Goal: Task Accomplishment & Management: Complete application form

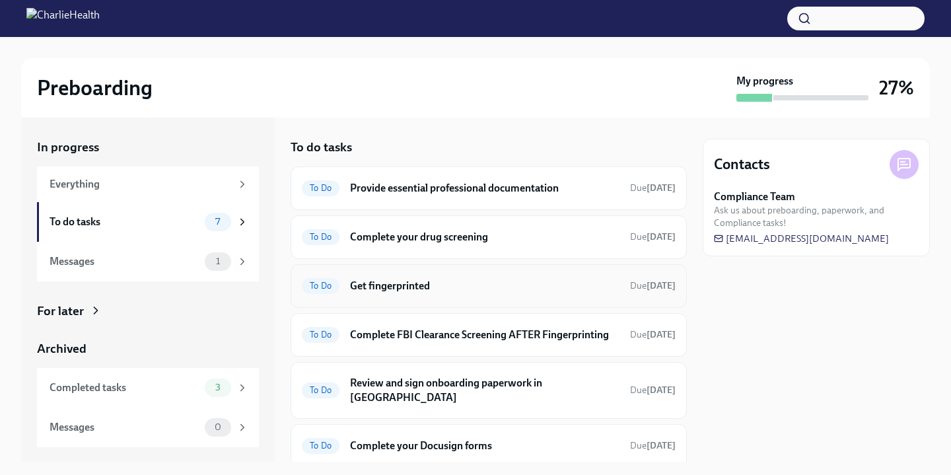
scroll to position [71, 0]
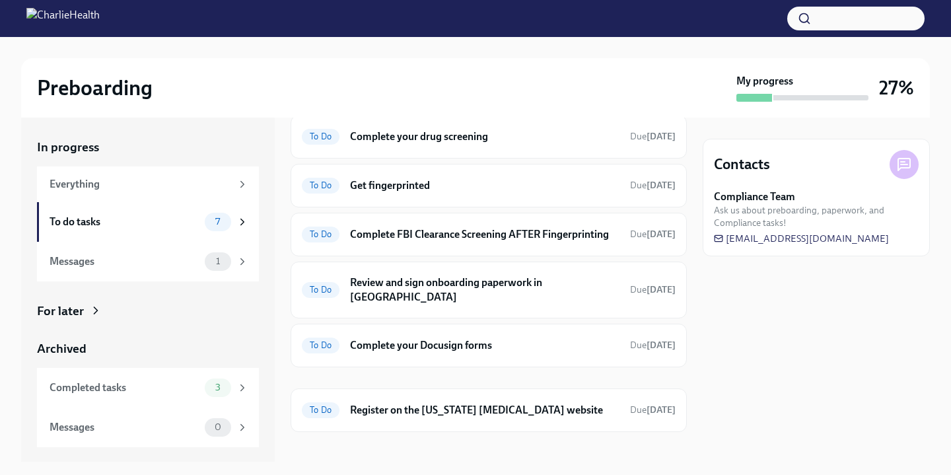
scroll to position [99, 0]
click at [422, 404] on h6 "Register on the [US_STATE] [MEDICAL_DATA] website" at bounding box center [484, 411] width 269 height 15
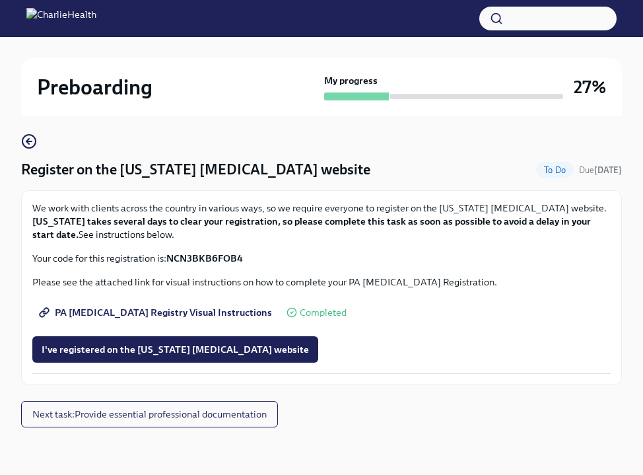
scroll to position [71, 0]
click at [234, 258] on strong "NCN3BKB6FOB4" at bounding box center [204, 258] width 77 height 12
click at [235, 346] on span "I've registered on the [US_STATE] [MEDICAL_DATA] website" at bounding box center [175, 349] width 267 height 13
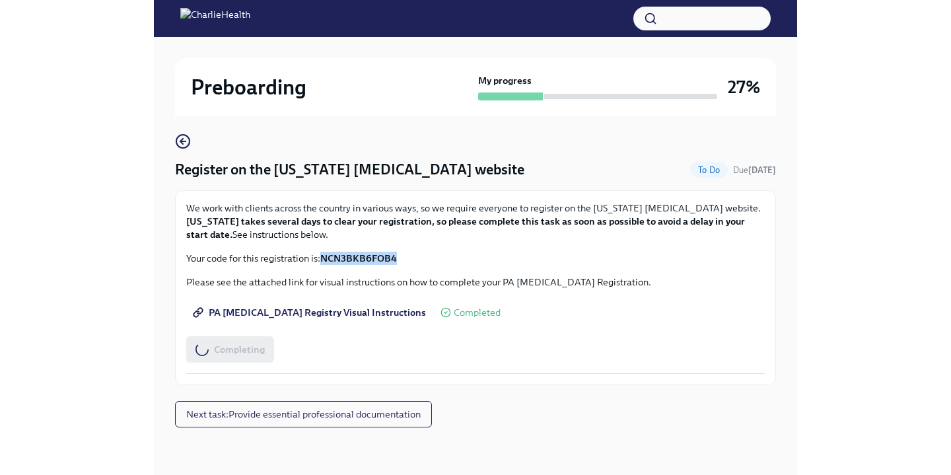
scroll to position [0, 0]
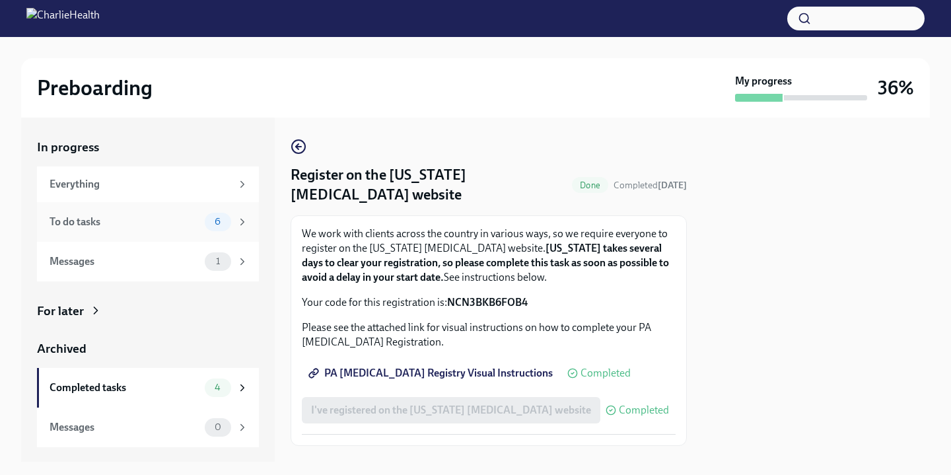
click at [99, 221] on div "To do tasks" at bounding box center [125, 222] width 150 height 15
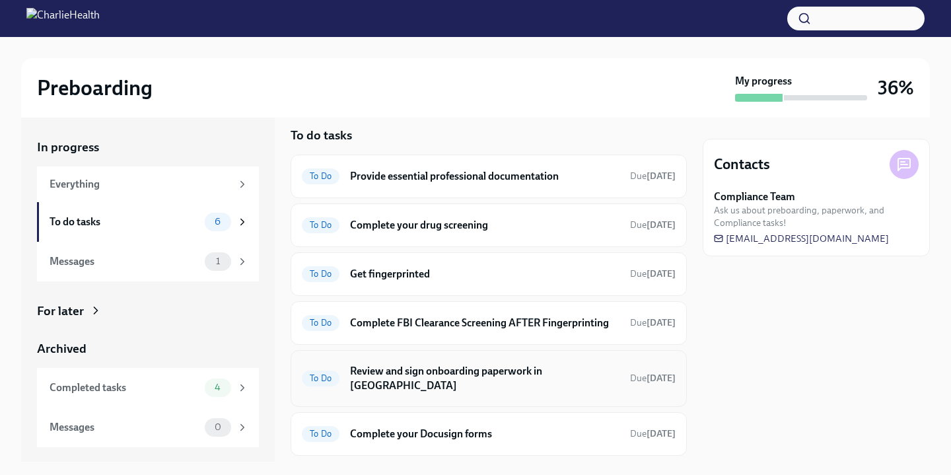
scroll to position [7, 0]
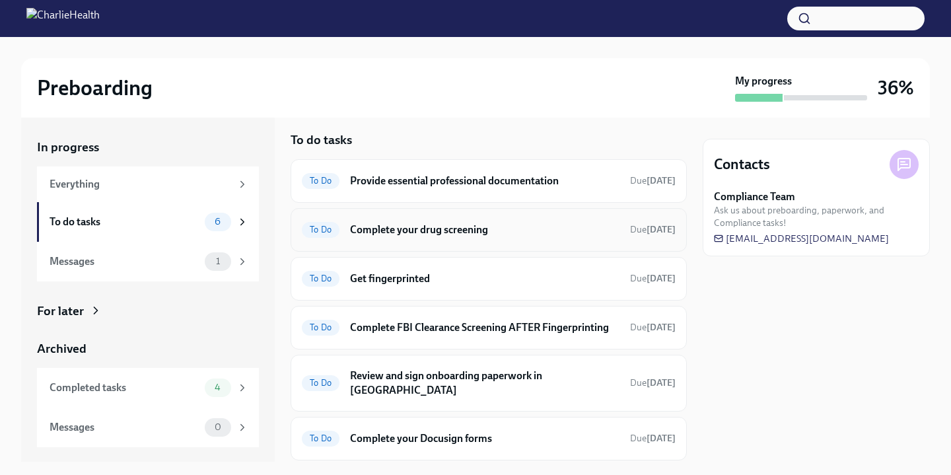
click at [533, 231] on h6 "Complete your drug screening" at bounding box center [484, 230] width 269 height 15
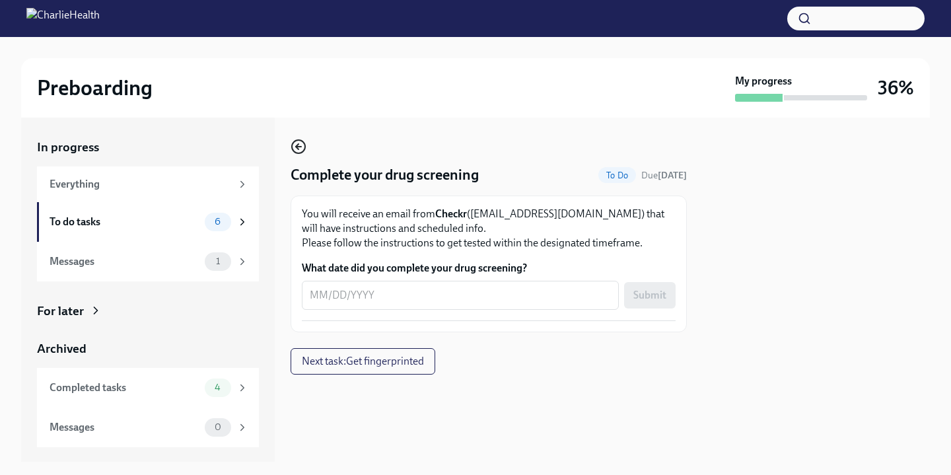
click at [298, 147] on icon "button" at bounding box center [298, 147] width 5 height 0
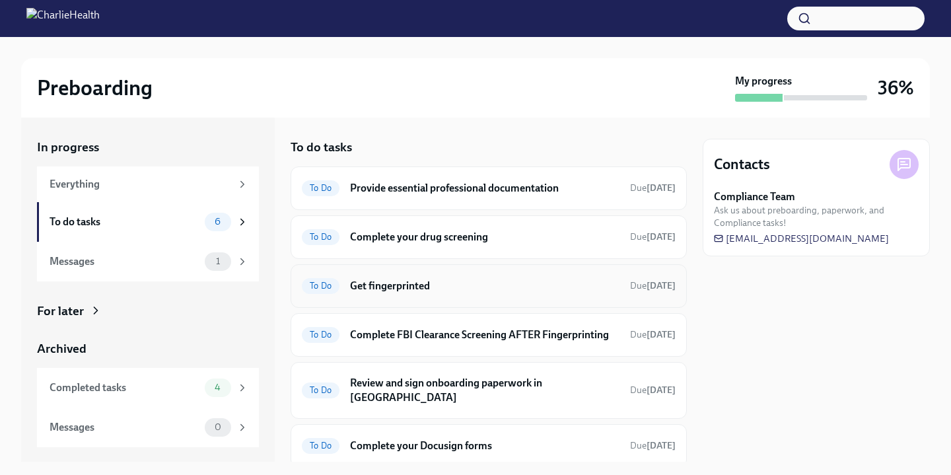
click at [452, 284] on h6 "Get fingerprinted" at bounding box center [484, 286] width 269 height 15
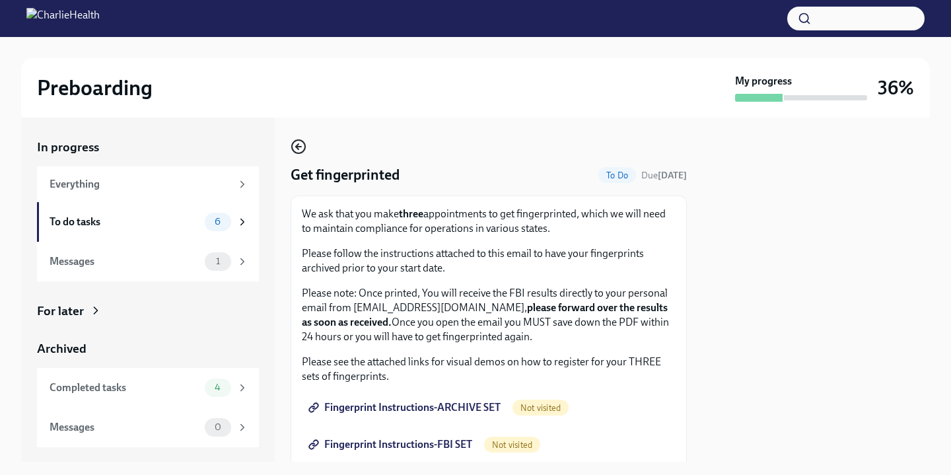
click at [300, 143] on icon "button" at bounding box center [299, 147] width 16 height 16
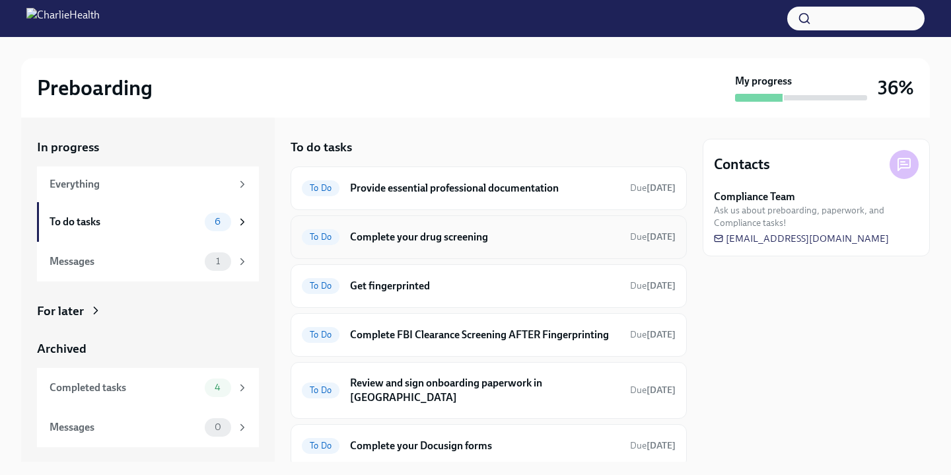
click at [477, 236] on h6 "Complete your drug screening" at bounding box center [484, 237] width 269 height 15
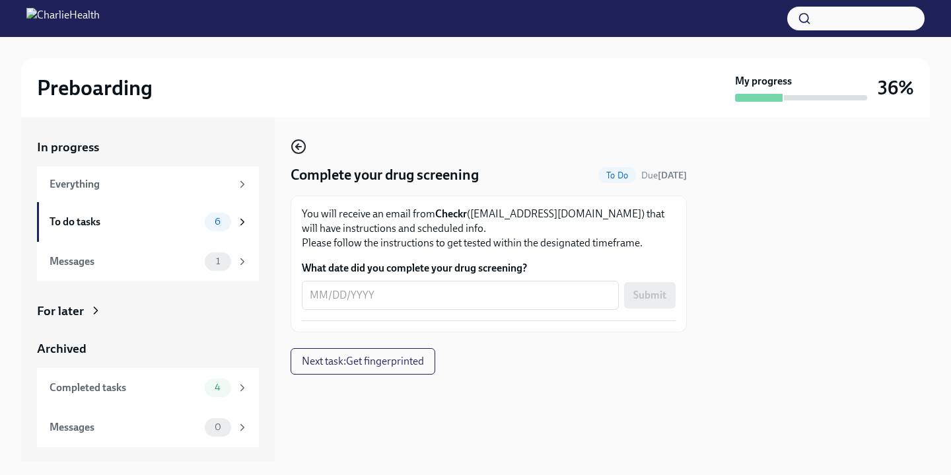
click at [297, 146] on icon "button" at bounding box center [297, 146] width 3 height 5
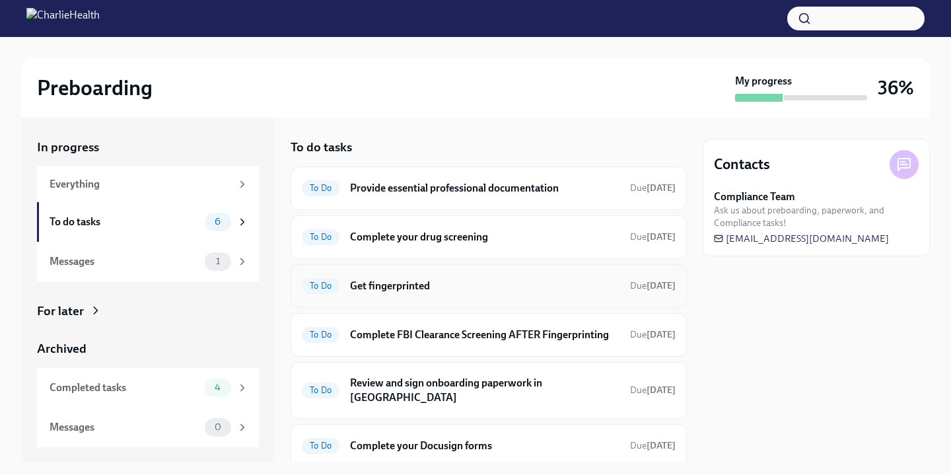
click at [464, 284] on h6 "Get fingerprinted" at bounding box center [484, 286] width 269 height 15
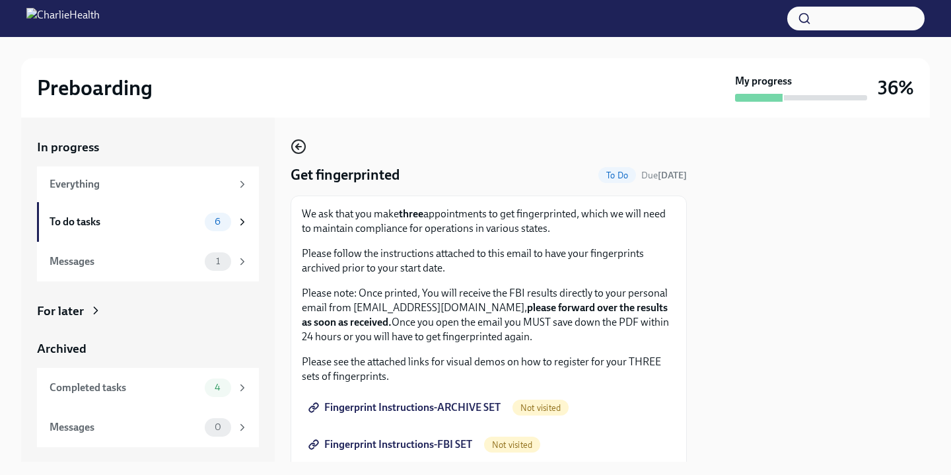
click at [297, 147] on icon "button" at bounding box center [297, 146] width 3 height 5
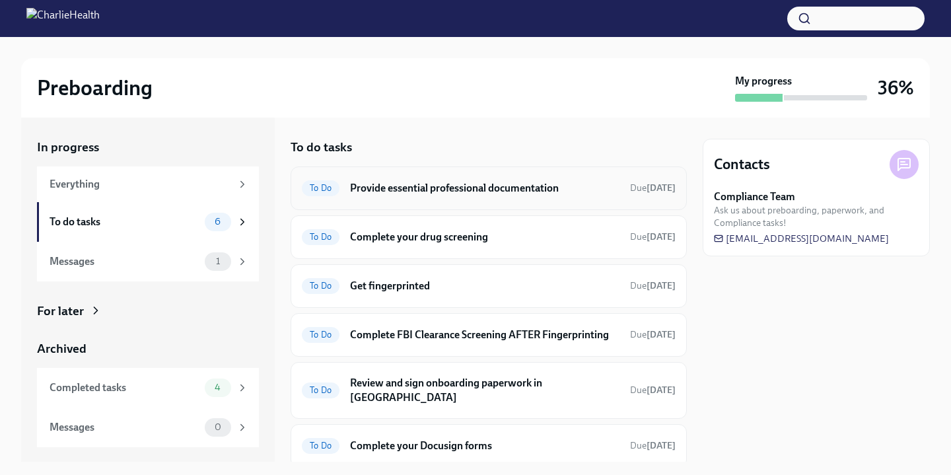
click at [482, 186] on h6 "Provide essential professional documentation" at bounding box center [484, 188] width 269 height 15
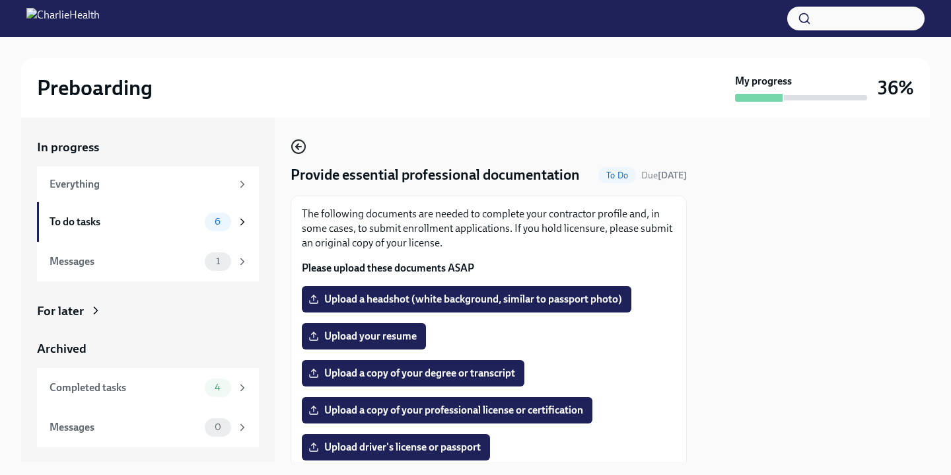
click at [294, 147] on icon "button" at bounding box center [299, 147] width 16 height 16
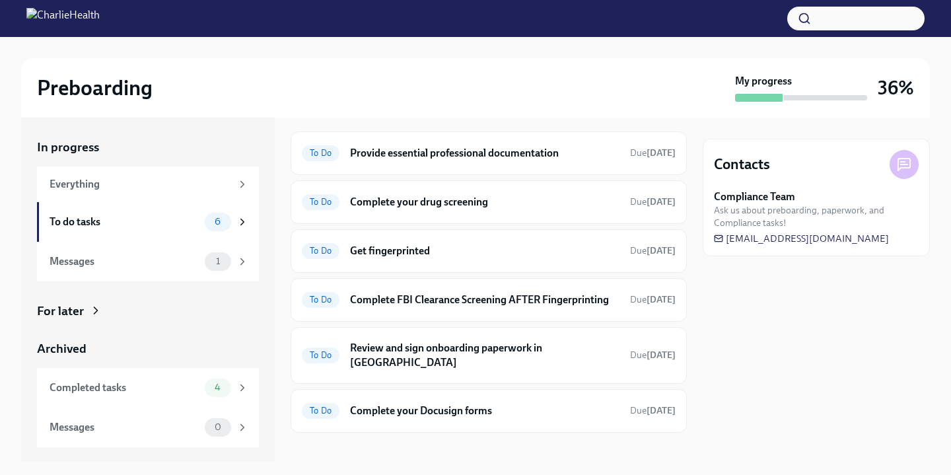
scroll to position [34, 0]
click at [555, 247] on h6 "Get fingerprinted" at bounding box center [484, 251] width 269 height 15
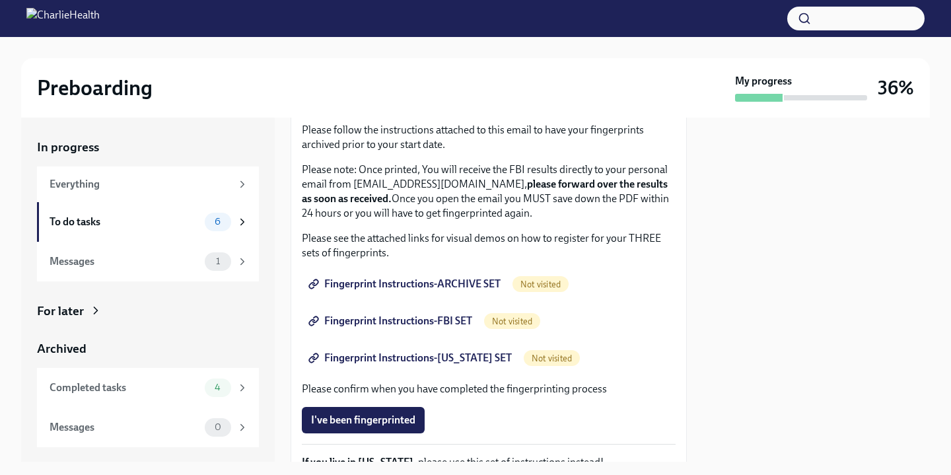
scroll to position [138, 0]
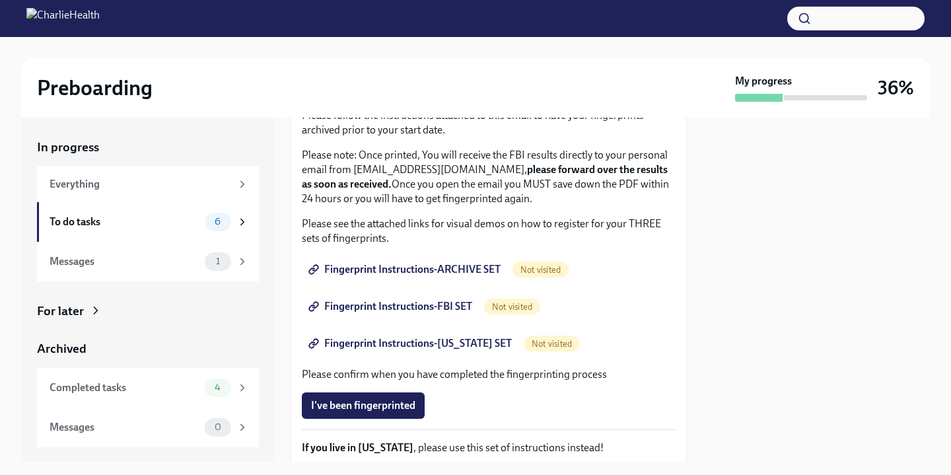
click at [444, 270] on span "Fingerprint Instructions-ARCHIVE SET" at bounding box center [406, 269] width 190 height 13
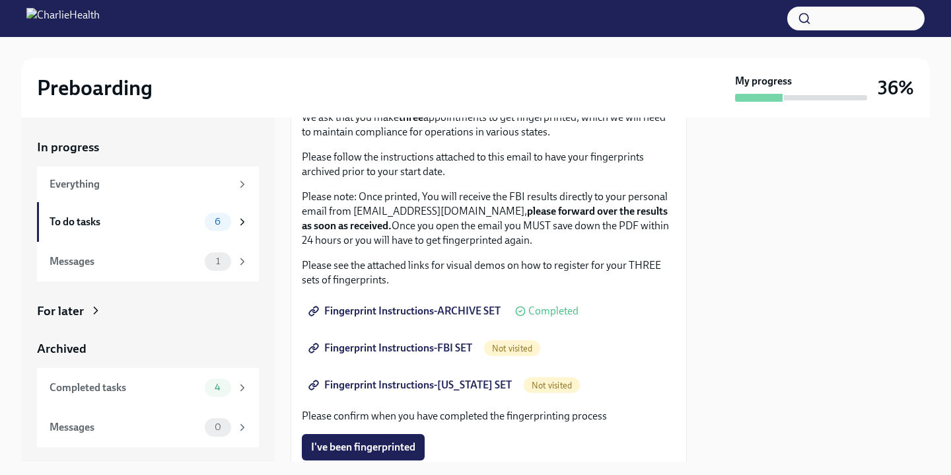
scroll to position [97, 0]
click at [406, 349] on span "Fingerprint Instructions-FBI SET" at bounding box center [391, 347] width 161 height 13
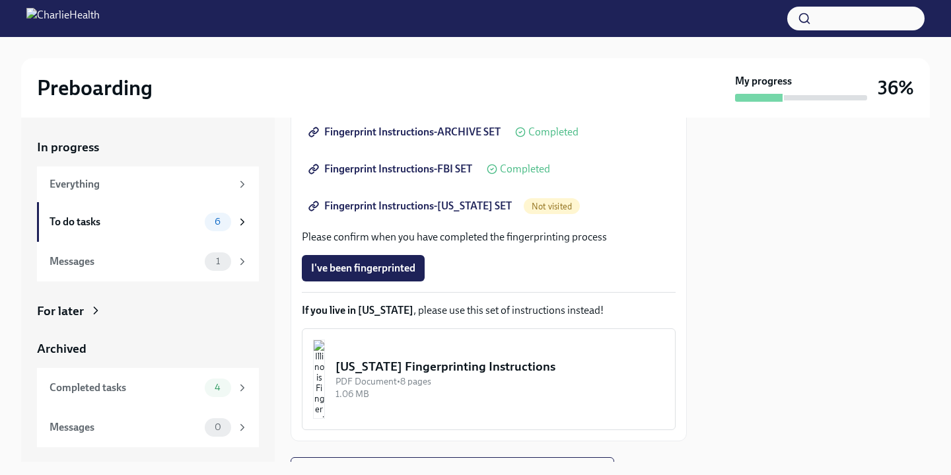
scroll to position [285, 0]
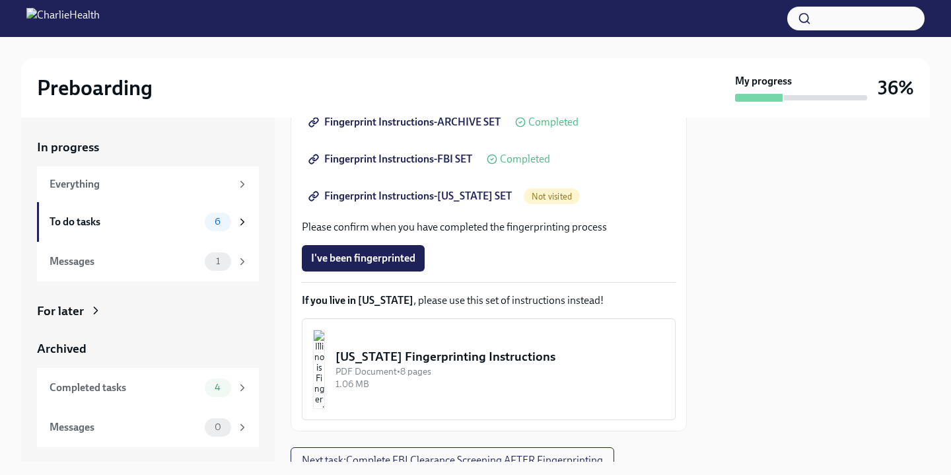
click at [435, 190] on span "Fingerprint Instructions-[US_STATE] SET" at bounding box center [411, 196] width 201 height 13
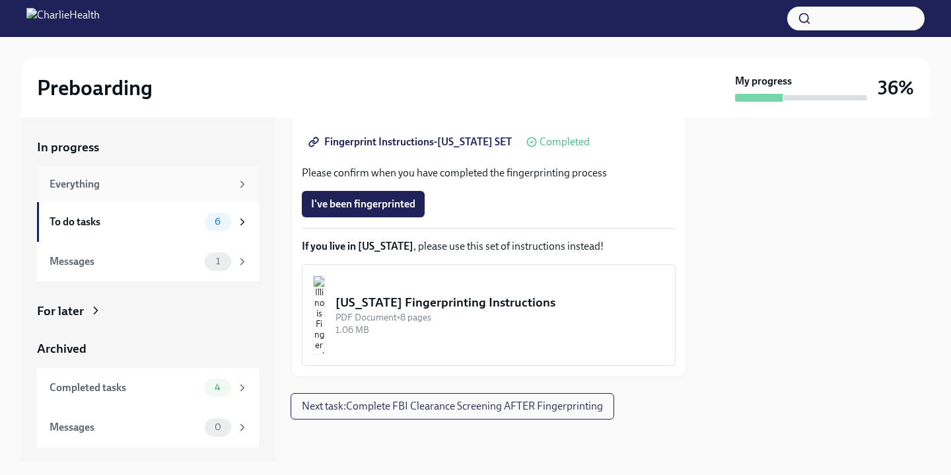
scroll to position [339, 0]
click at [156, 221] on div "To do tasks" at bounding box center [125, 222] width 150 height 15
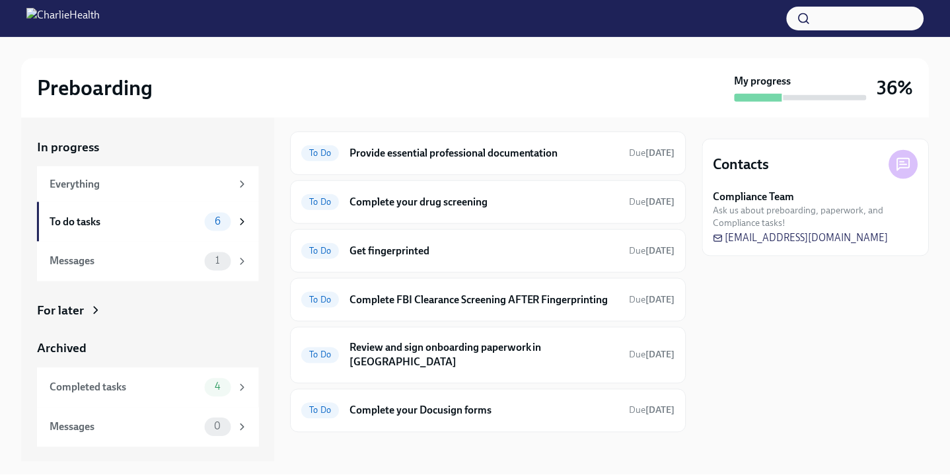
scroll to position [34, 0]
click at [269, 167] on div "In progress Everything To do tasks 6 Messages 1 For later Archived Completed ta…" at bounding box center [148, 290] width 254 height 344
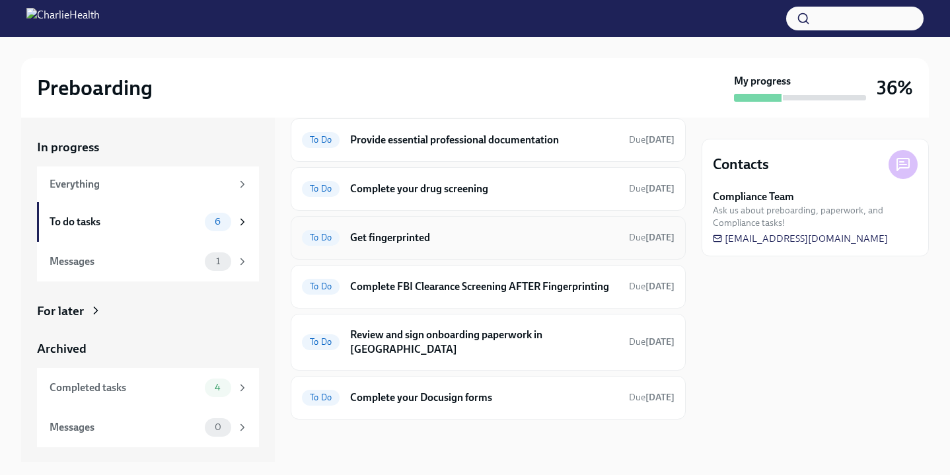
scroll to position [48, 0]
click at [499, 351] on h6 "Review and sign onboarding paperwork in [GEOGRAPHIC_DATA]" at bounding box center [484, 342] width 268 height 29
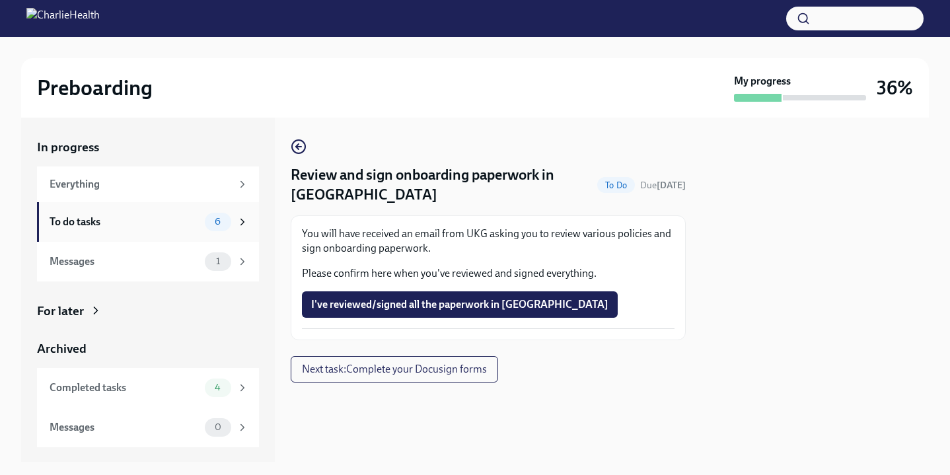
click at [110, 227] on div "To do tasks" at bounding box center [125, 222] width 150 height 15
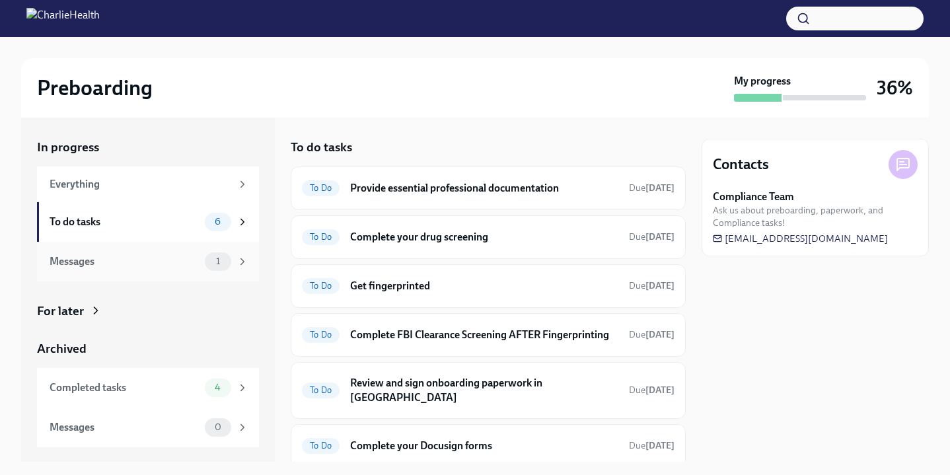
click at [150, 262] on div "Messages" at bounding box center [125, 261] width 150 height 15
